Goal: Transaction & Acquisition: Purchase product/service

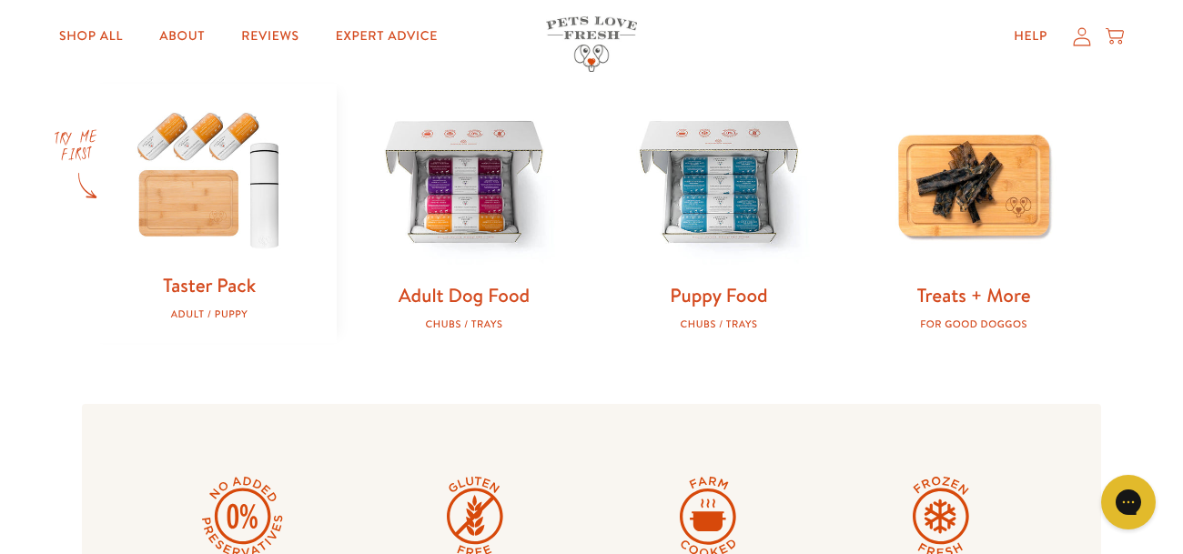
click at [187, 217] on img at bounding box center [209, 178] width 197 height 188
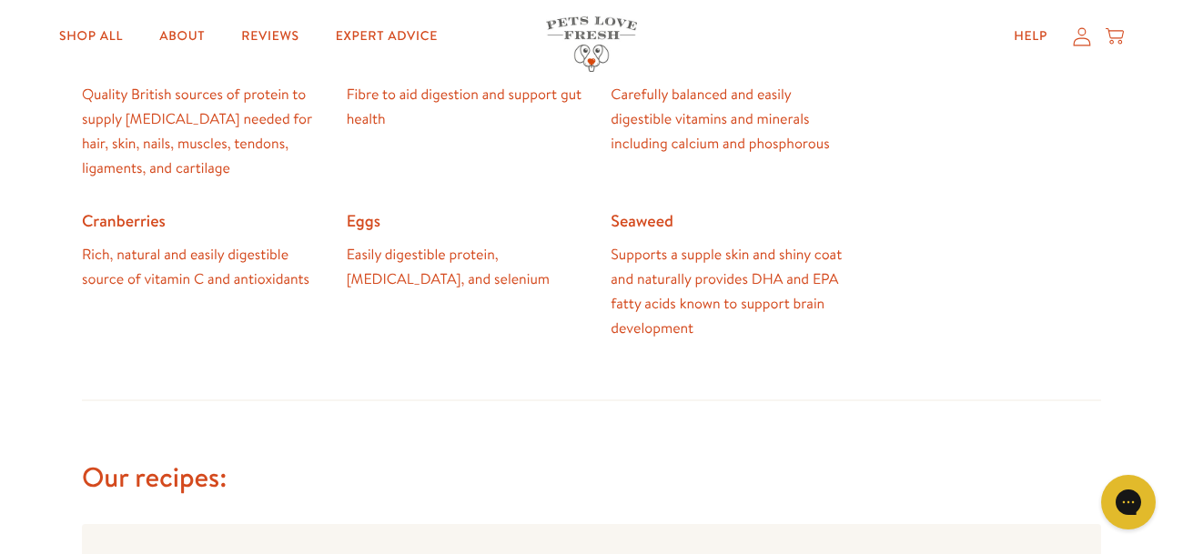
scroll to position [1317, 0]
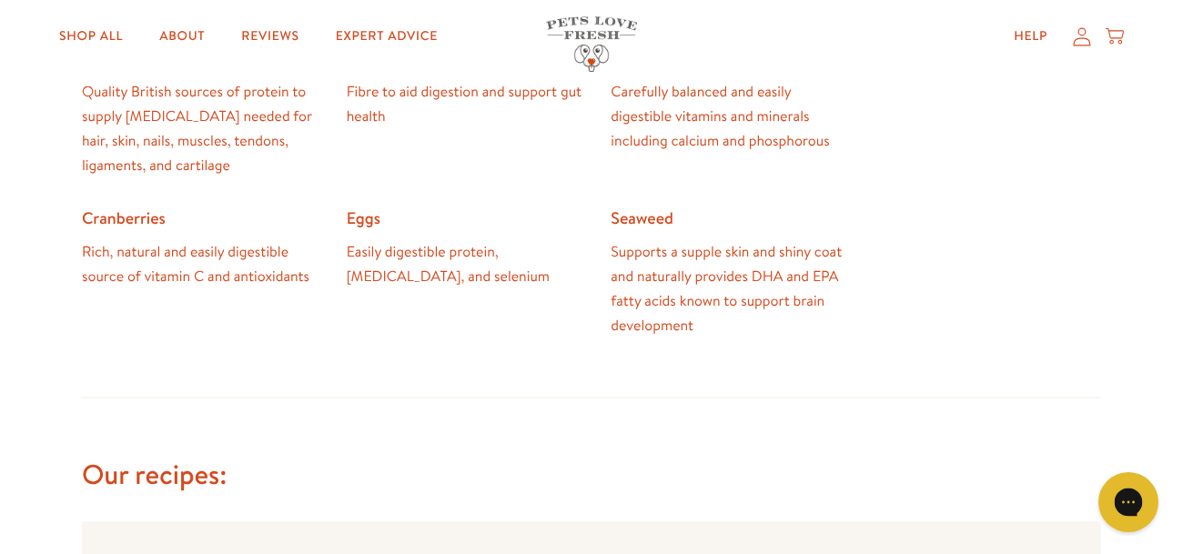
click at [1103, 499] on button "Chat with us" at bounding box center [1128, 502] width 60 height 60
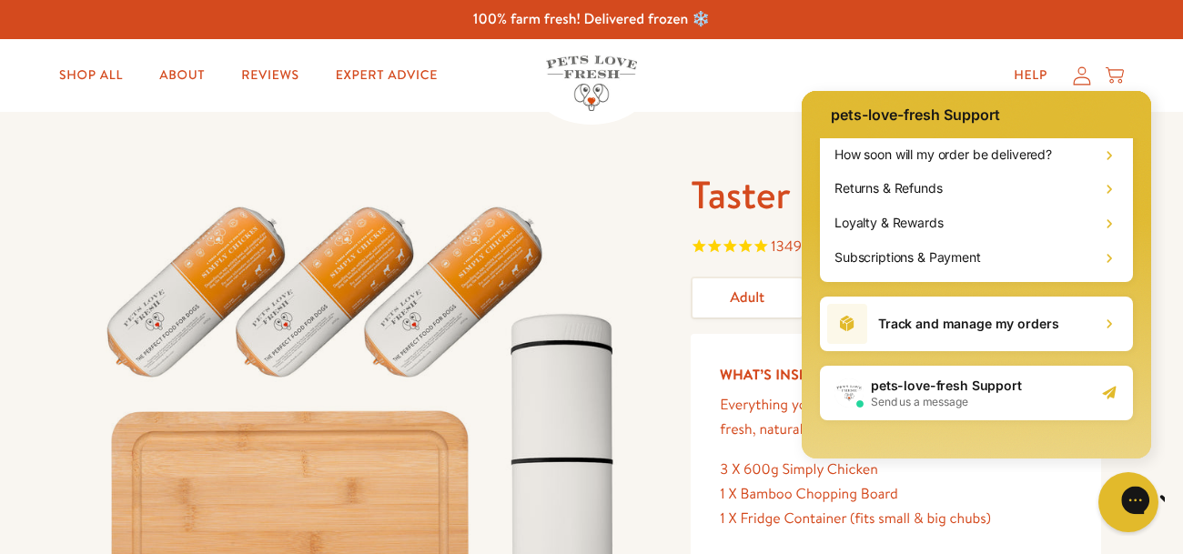
scroll to position [101, 0]
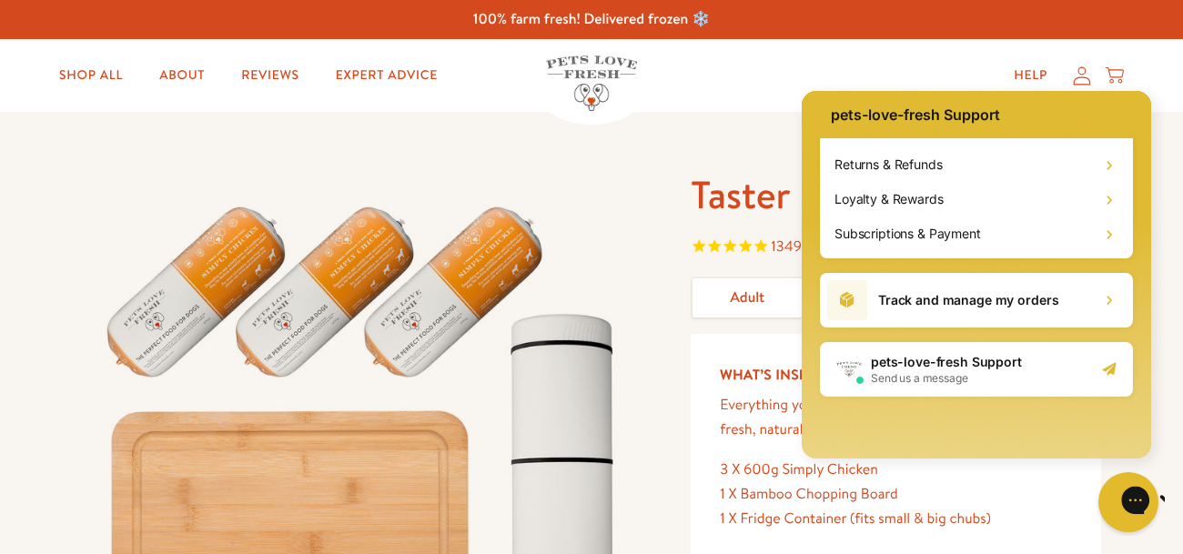
click at [1182, 507] on div "Gorgias live chat" at bounding box center [1199, 501] width 20 height 25
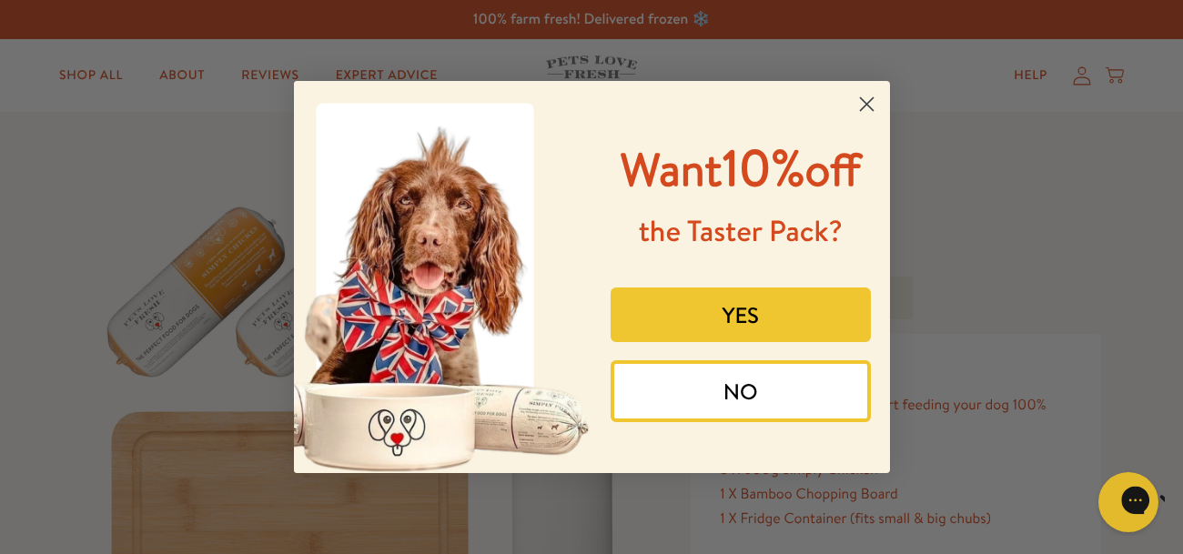
scroll to position [26, 0]
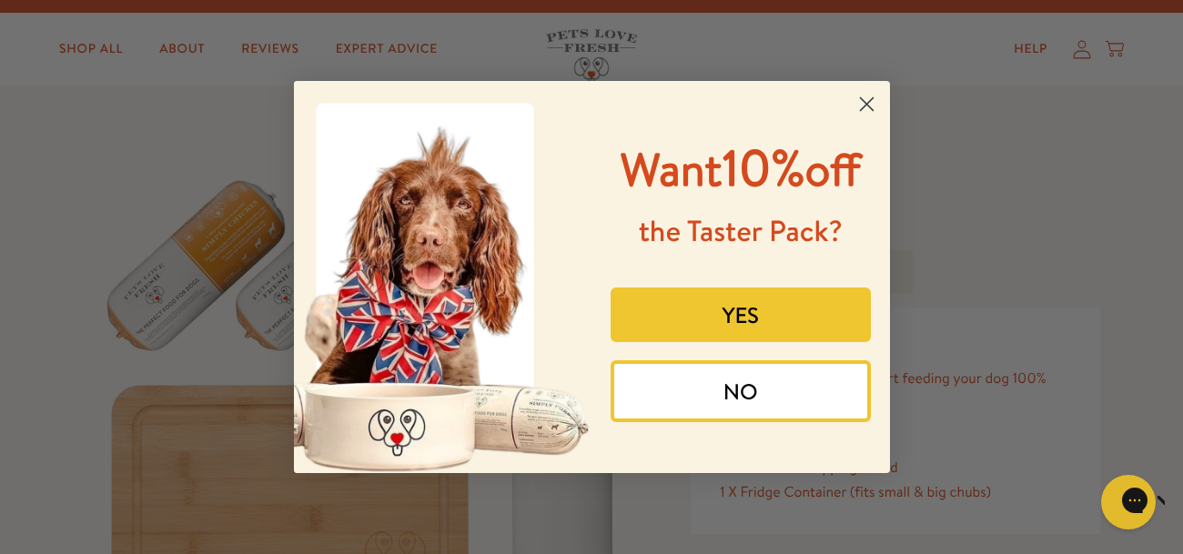
click at [788, 318] on button "YES" at bounding box center [740, 314] width 260 height 55
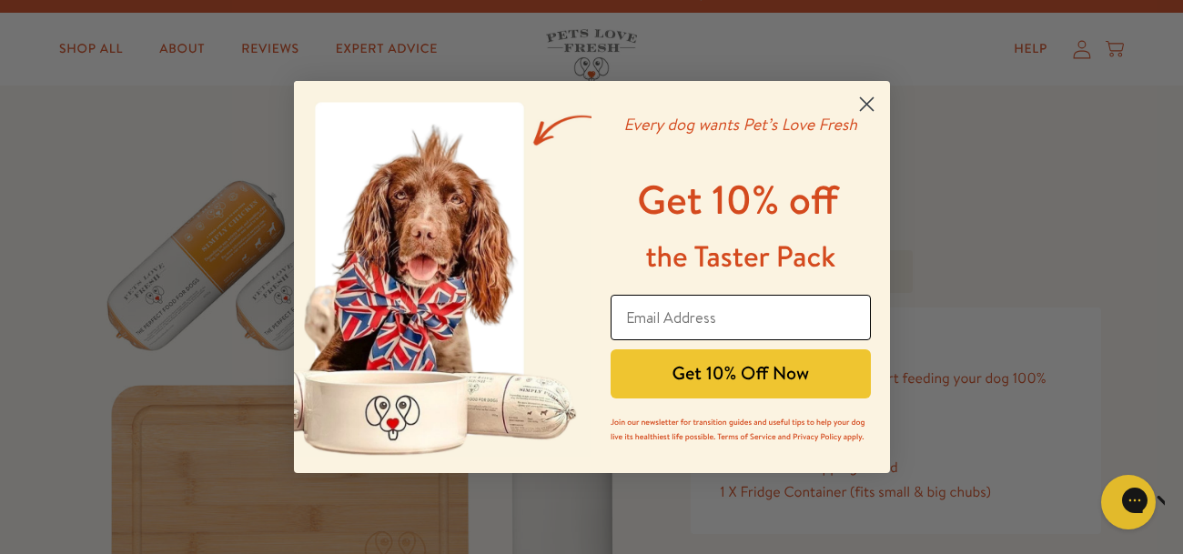
click at [789, 320] on input "Email Address" at bounding box center [740, 317] width 260 height 45
type input "[EMAIL_ADDRESS][DOMAIN_NAME]"
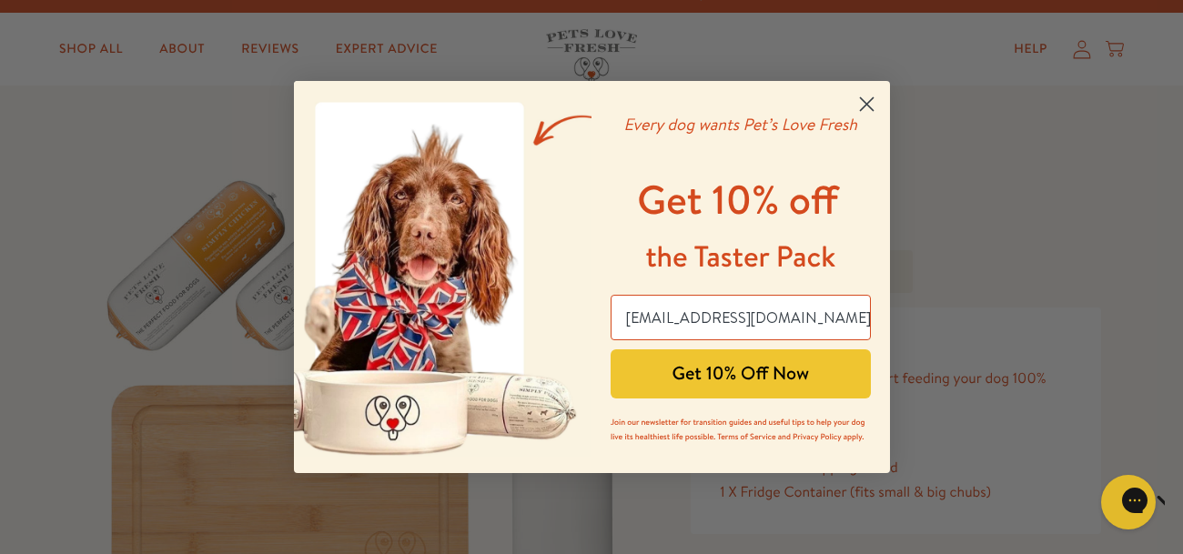
click at [837, 366] on button "Get 10% Off Now" at bounding box center [740, 373] width 260 height 49
click at [814, 378] on div "Get 10% Off Now" at bounding box center [740, 373] width 271 height 67
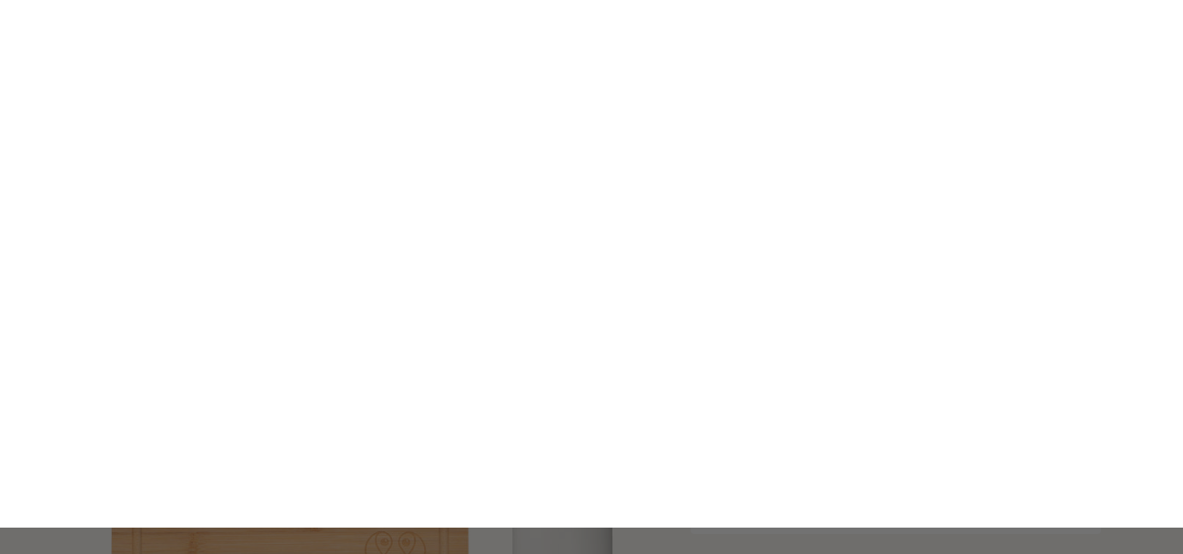
scroll to position [0, 0]
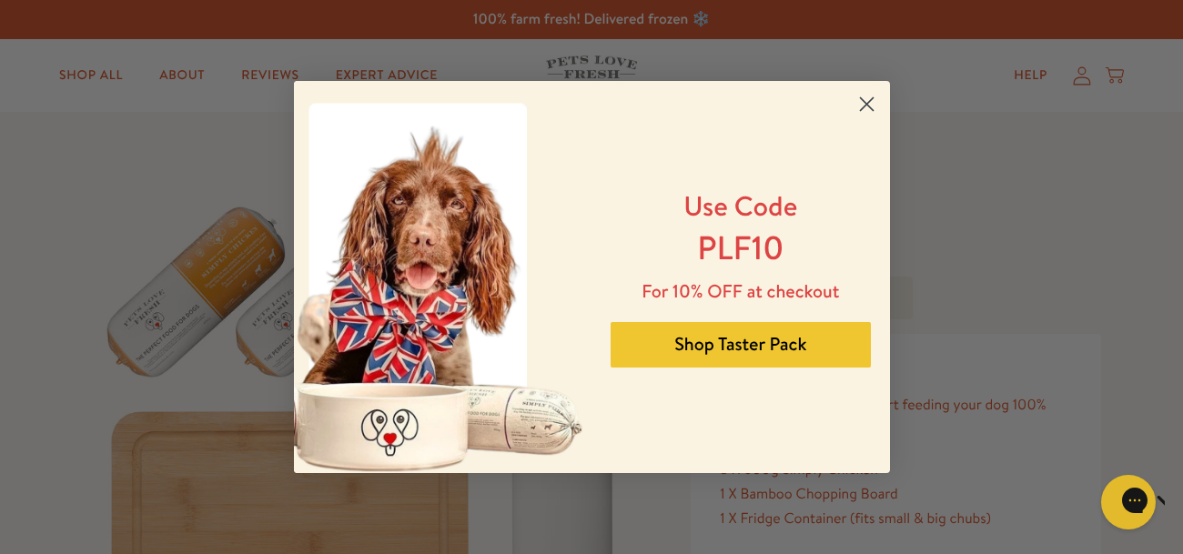
click at [767, 346] on button "Shop Taster Pack" at bounding box center [740, 344] width 260 height 45
